Goal: Entertainment & Leisure: Consume media (video, audio)

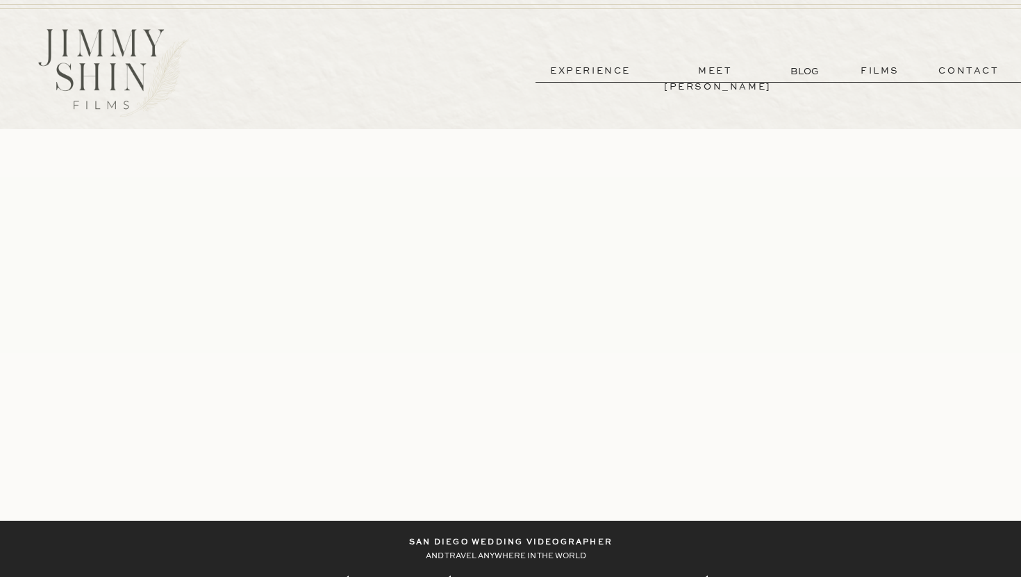
click at [876, 74] on p "films" at bounding box center [880, 71] width 68 height 16
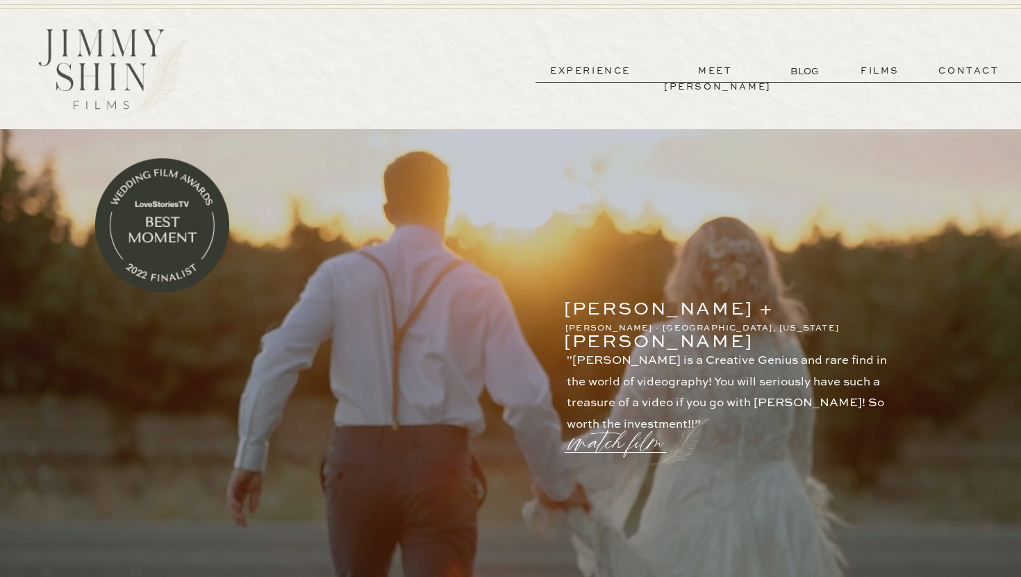
click at [624, 430] on p "watch film" at bounding box center [620, 434] width 100 height 53
